Goal: Download file/media

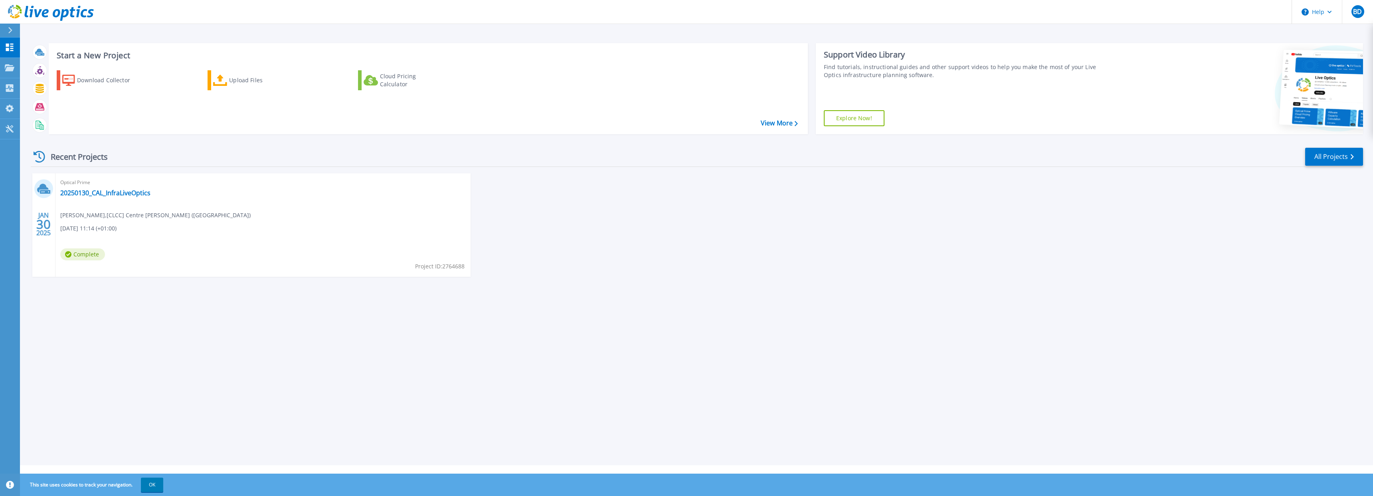
click at [796, 206] on div "[DATE] Optical Prime 20250130_CAL_InfraLiveOptics [PERSON_NAME] , [CLCC] Centre…" at bounding box center [693, 232] width 1339 height 119
click at [122, 76] on div "Download Collector" at bounding box center [109, 80] width 64 height 16
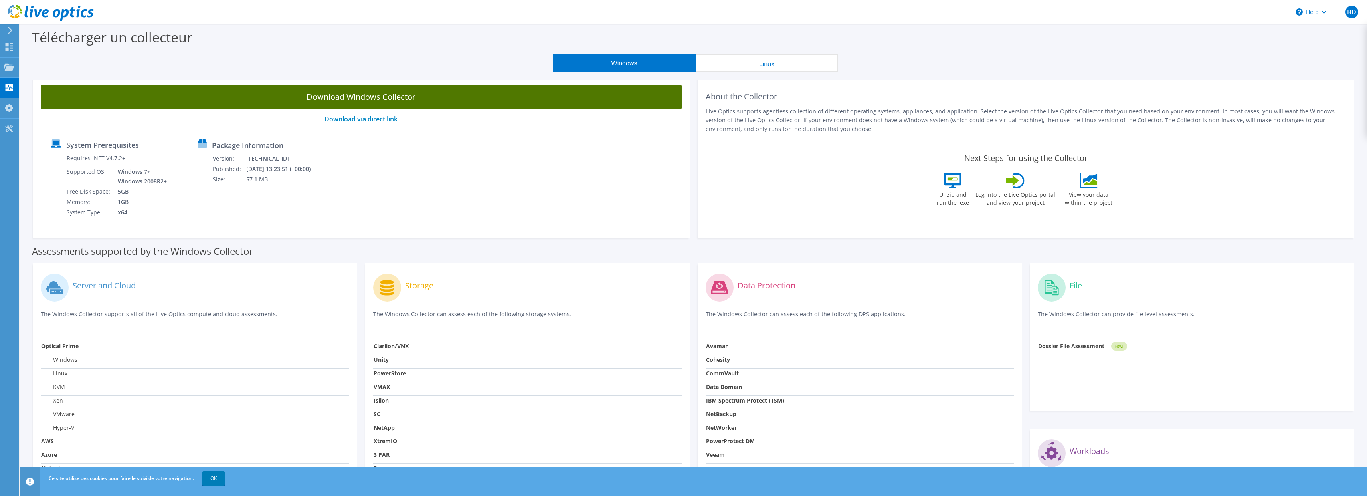
click at [378, 102] on link "Download Windows Collector" at bounding box center [361, 97] width 641 height 24
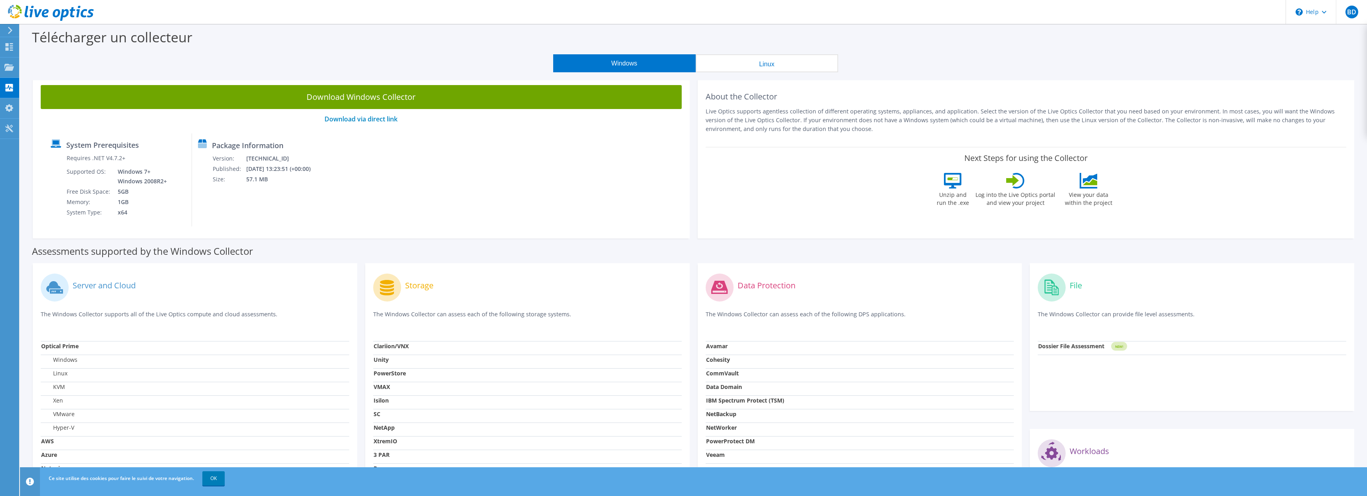
click at [637, 290] on div "Storage" at bounding box center [527, 287] width 309 height 33
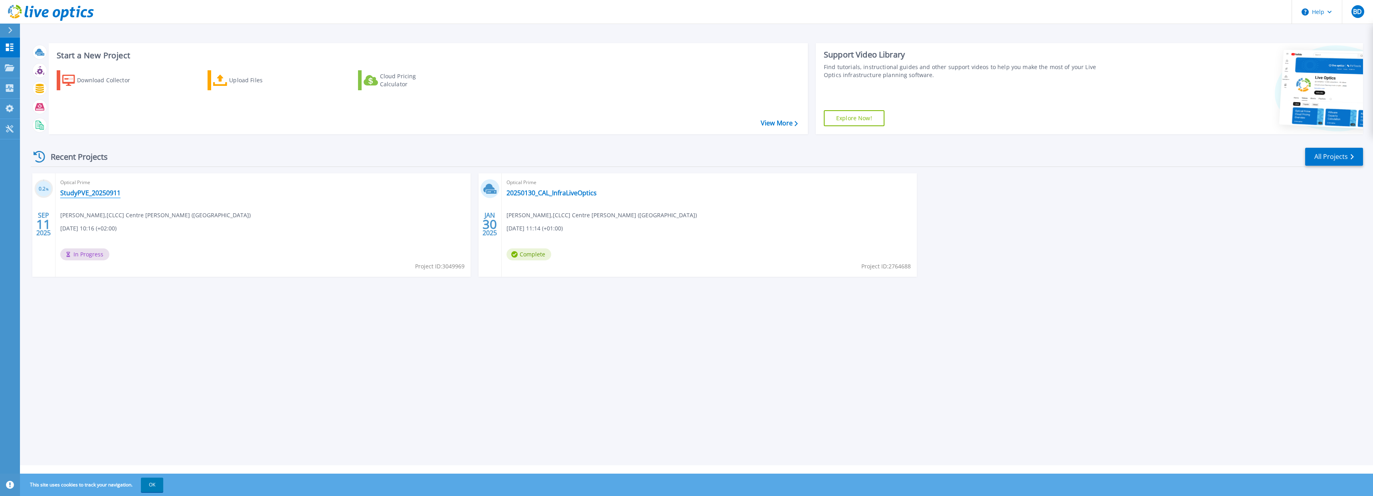
click at [94, 191] on link "StudyPVE_20250911" at bounding box center [90, 193] width 60 height 8
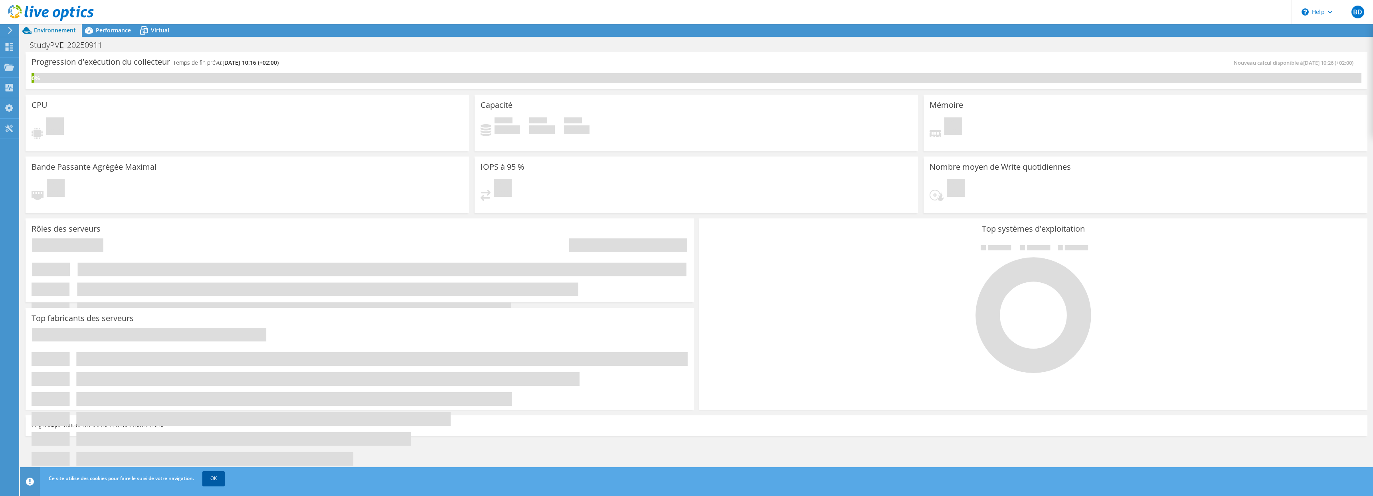
click at [219, 478] on link "OK" at bounding box center [213, 478] width 22 height 14
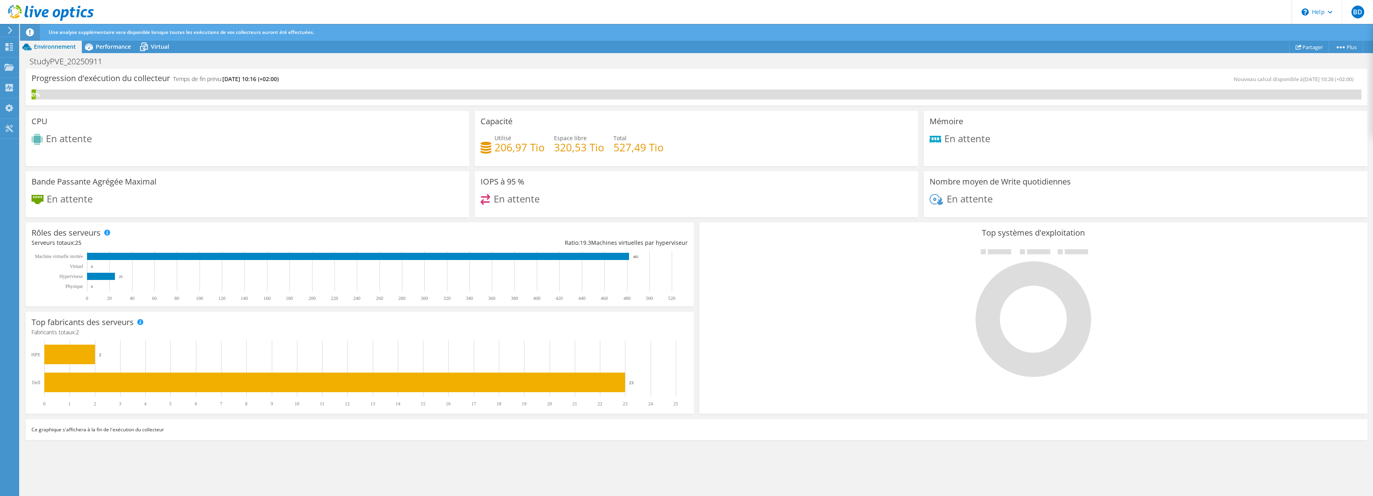
click at [971, 421] on div "Ce graphique s'affichera à la fin de l'exécution du collecteur" at bounding box center [697, 429] width 1342 height 21
drag, startPoint x: 498, startPoint y: 145, endPoint x: 636, endPoint y: 149, distance: 137.4
click at [621, 149] on div "Utilisé 206,97 Tio Espace libre 320,53 Tio Total 527,49 Tio" at bounding box center [697, 147] width 432 height 26
drag, startPoint x: 679, startPoint y: 149, endPoint x: 692, endPoint y: 149, distance: 13.2
click at [679, 149] on div "Utilisé 206,97 Tio Espace libre 320,53 Tio Total 527,49 Tio" at bounding box center [697, 147] width 432 height 26
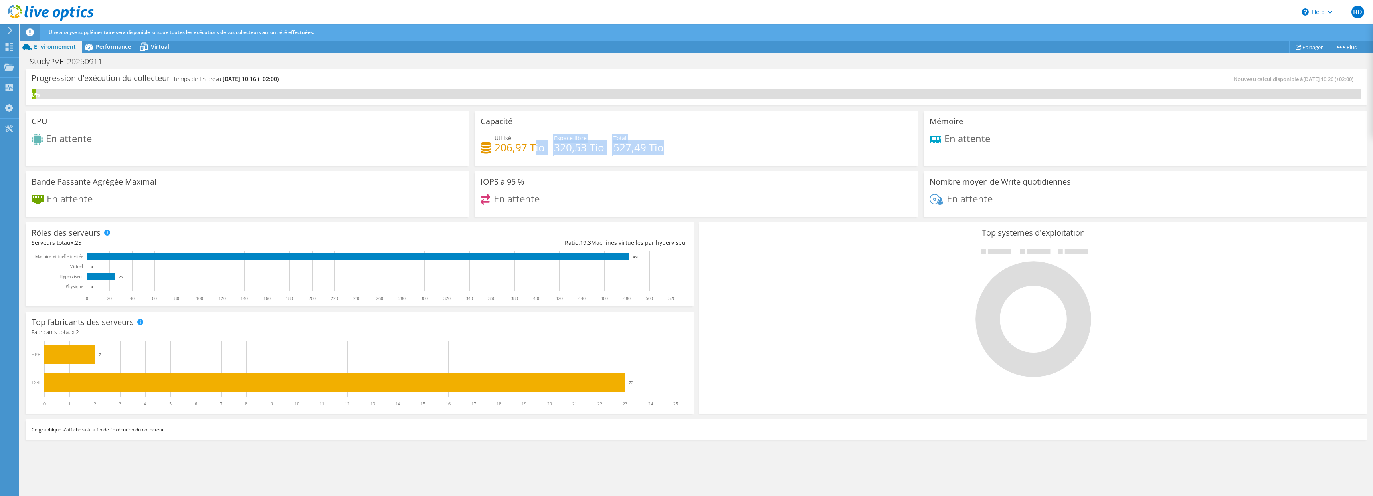
drag, startPoint x: 692, startPoint y: 149, endPoint x: 525, endPoint y: 150, distance: 166.9
click at [525, 150] on div "Utilisé 206,97 Tio Espace libre 320,53 Tio Total 527,49 Tio" at bounding box center [697, 147] width 432 height 26
click at [524, 150] on h4 "206,97 Tio" at bounding box center [520, 147] width 50 height 9
